Goal: Find specific page/section: Find specific page/section

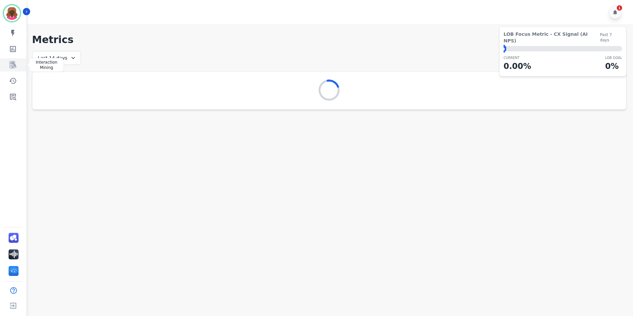
click at [12, 61] on link "Sidebar" at bounding box center [13, 64] width 25 height 13
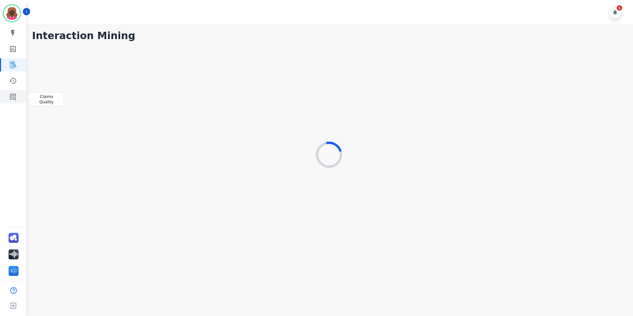
click at [12, 91] on link "Sidebar" at bounding box center [13, 96] width 25 height 13
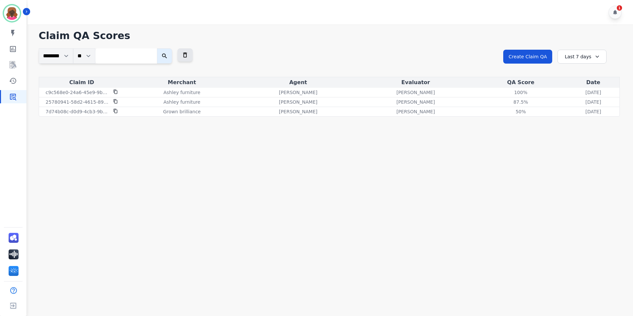
click at [594, 54] on icon at bounding box center [597, 56] width 7 height 7
click at [586, 120] on li "Last 90 days" at bounding box center [586, 121] width 33 height 7
